Goal: Information Seeking & Learning: Learn about a topic

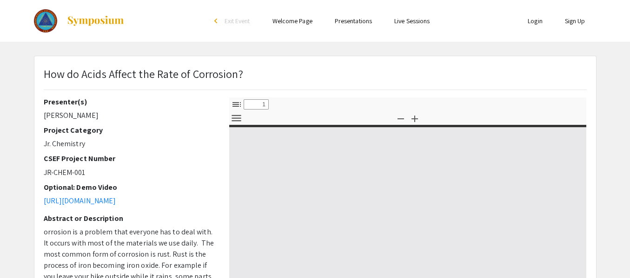
select select "custom"
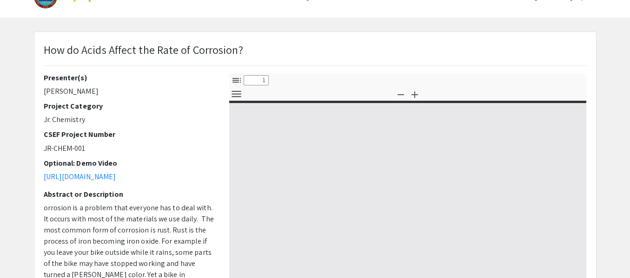
type input "0"
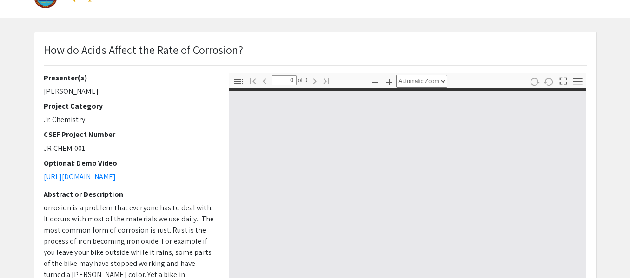
select select "custom"
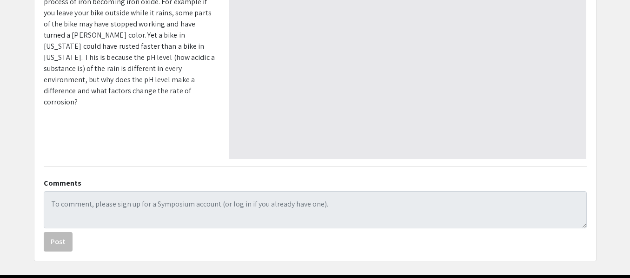
scroll to position [298, 0]
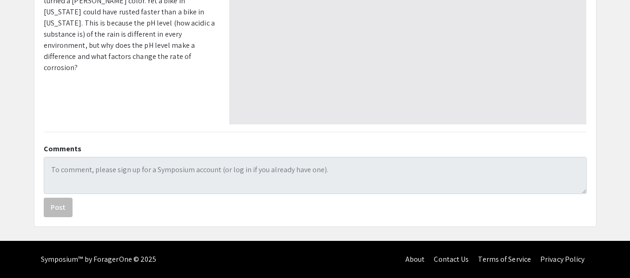
type input "1"
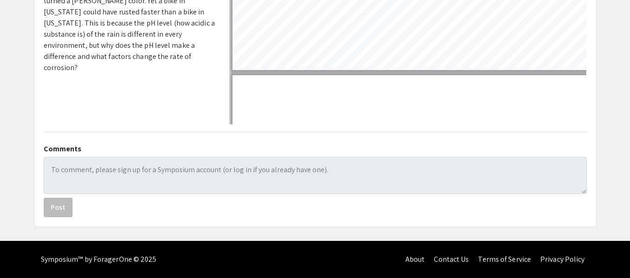
scroll to position [0, 0]
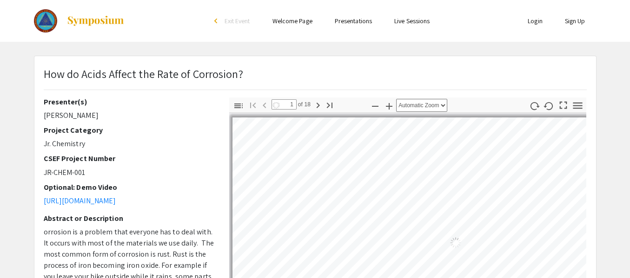
select select "auto"
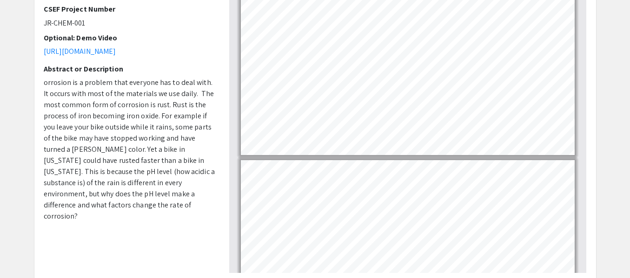
scroll to position [153, 0]
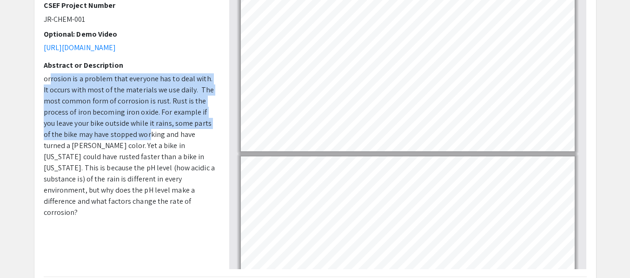
drag, startPoint x: 49, startPoint y: 80, endPoint x: 131, endPoint y: 135, distance: 97.8
click at [131, 135] on span "orrosion is a problem that everyone has to deal with. It occurs with most of th…" at bounding box center [129, 146] width 171 height 144
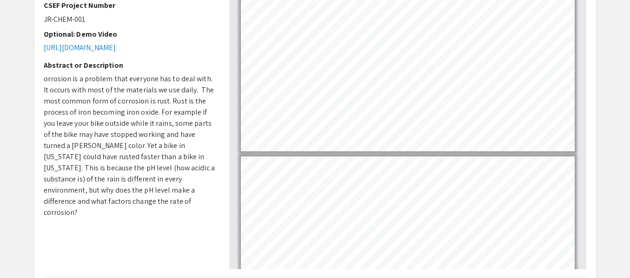
click at [131, 135] on span "orrosion is a problem that everyone has to deal with. It occurs with most of th…" at bounding box center [129, 146] width 171 height 144
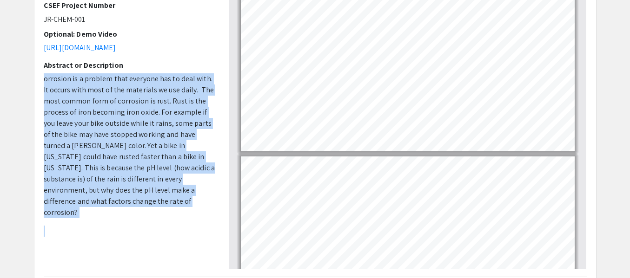
click at [131, 135] on span "orrosion is a problem that everyone has to deal with. It occurs with most of th…" at bounding box center [129, 146] width 171 height 144
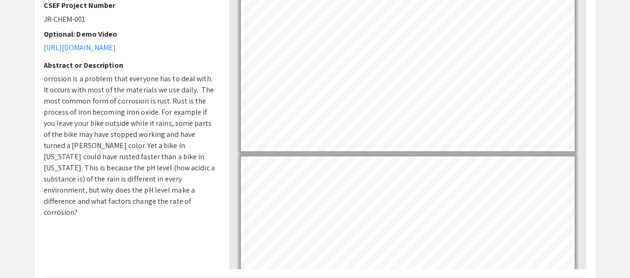
click at [131, 135] on span "orrosion is a problem that everyone has to deal with. It occurs with most of th…" at bounding box center [129, 146] width 171 height 144
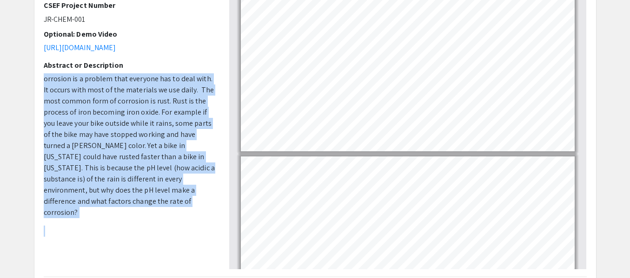
click at [131, 135] on span "orrosion is a problem that everyone has to deal with. It occurs with most of th…" at bounding box center [129, 146] width 171 height 144
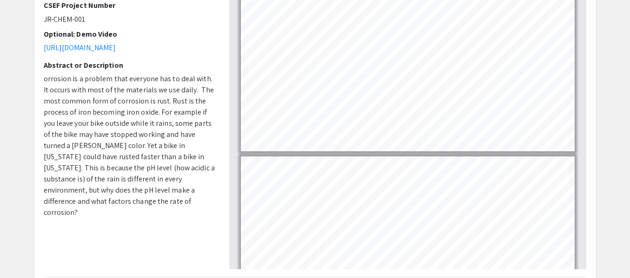
click at [131, 135] on span "orrosion is a problem that everyone has to deal with. It occurs with most of th…" at bounding box center [129, 146] width 171 height 144
click at [191, 58] on div "Presenter(s) [PERSON_NAME] Project Category Jr. Chemistry CSEF Project Number J…" at bounding box center [129, 103] width 171 height 319
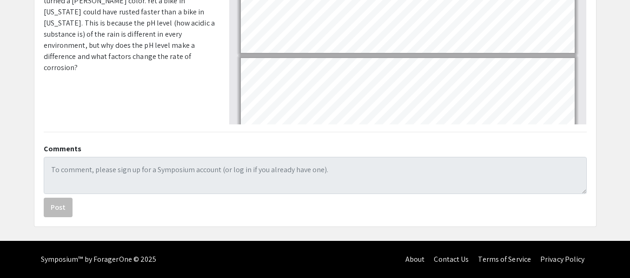
scroll to position [196, 0]
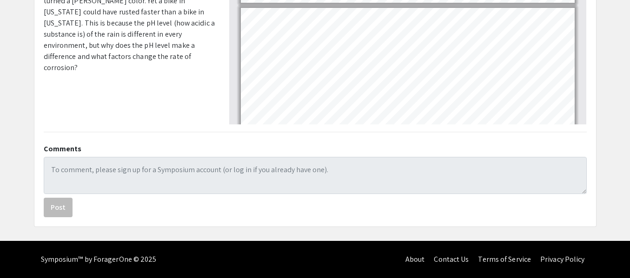
type input "1"
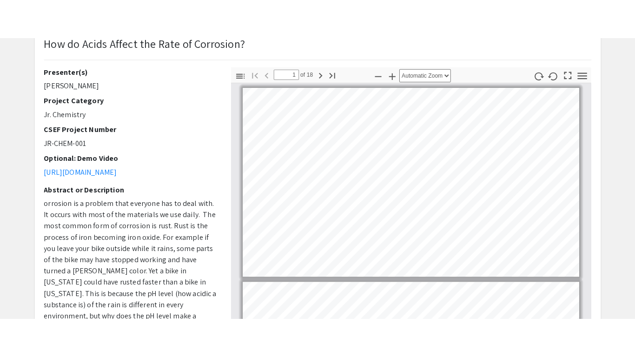
scroll to position [67, 0]
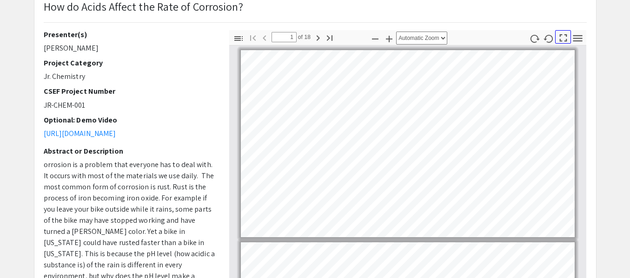
click at [562, 39] on icon "button" at bounding box center [563, 38] width 13 height 13
select select "page-fit"
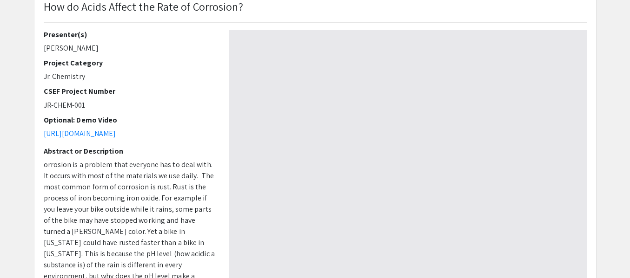
scroll to position [356, 0]
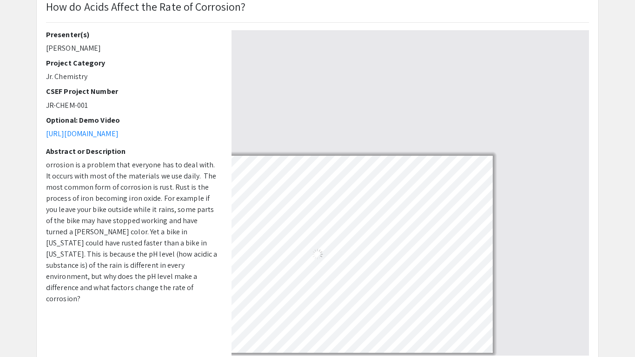
type input "4"
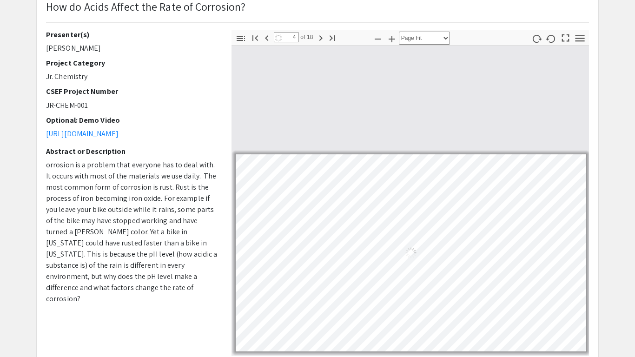
select select "auto"
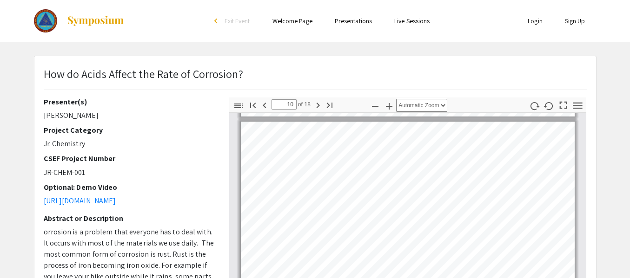
scroll to position [1590, 0]
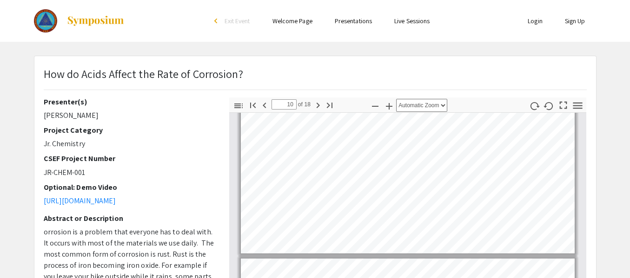
type input "9"
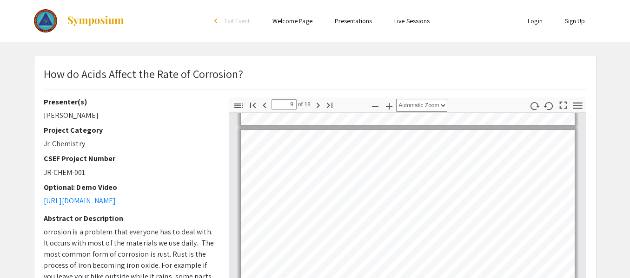
scroll to position [1530, 0]
